Goal: Task Accomplishment & Management: Manage account settings

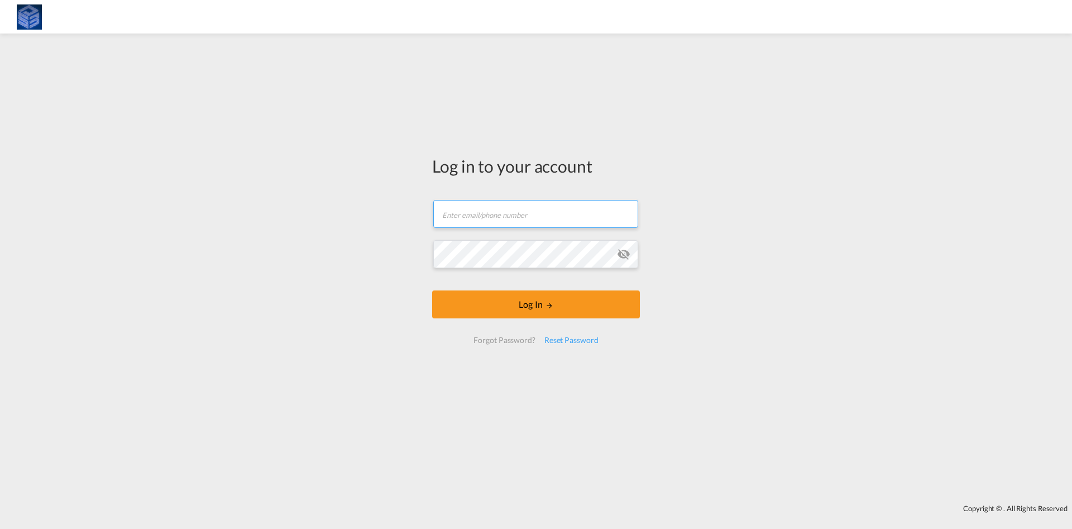
click at [561, 221] on input "text" at bounding box center [535, 214] width 205 height 28
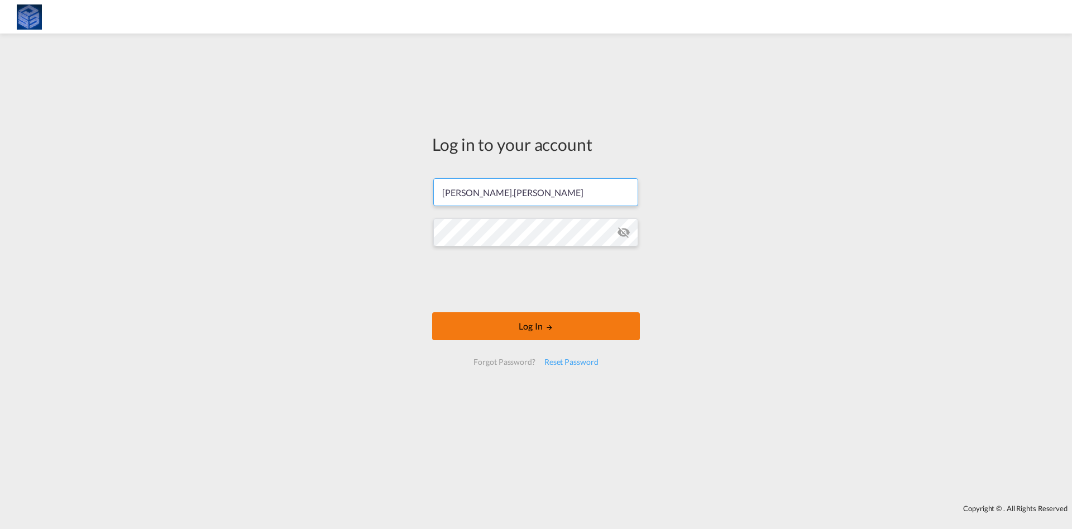
type input "angie.sarmiento"
drag, startPoint x: 590, startPoint y: 329, endPoint x: 590, endPoint y: 323, distance: 5.6
click at [590, 327] on button "Log In" at bounding box center [536, 326] width 208 height 28
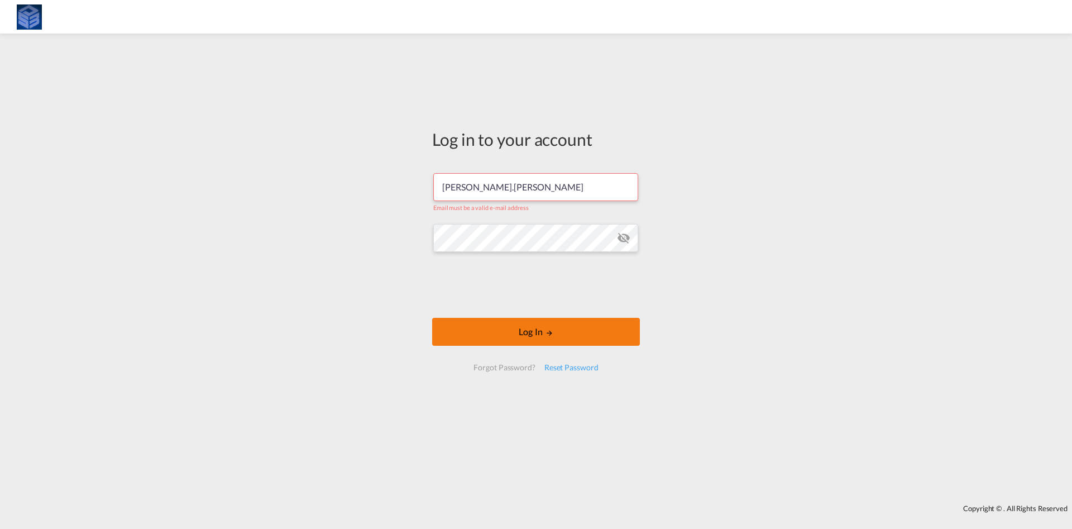
click at [578, 328] on button "Log In" at bounding box center [536, 332] width 208 height 28
click at [603, 336] on button "Log In" at bounding box center [536, 332] width 208 height 28
click at [620, 233] on md-icon "icon-eye-off" at bounding box center [623, 237] width 13 height 13
click at [578, 329] on button "Log In" at bounding box center [536, 332] width 208 height 28
click at [577, 330] on button "Log In" at bounding box center [536, 332] width 208 height 28
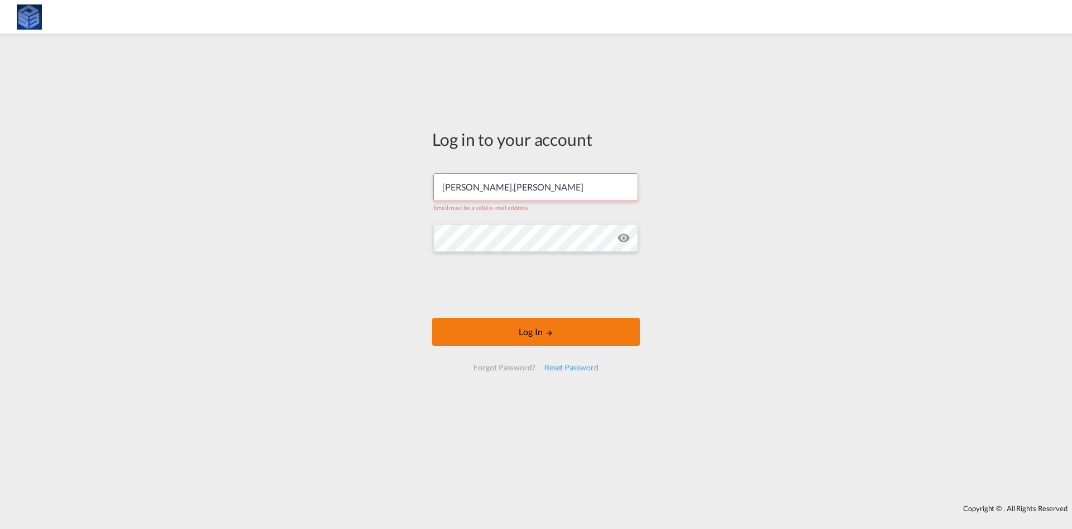
click at [577, 330] on button "Log In" at bounding box center [536, 332] width 208 height 28
click at [579, 330] on button "Log In" at bounding box center [536, 332] width 208 height 28
